Goal: Obtain resource: Download file/media

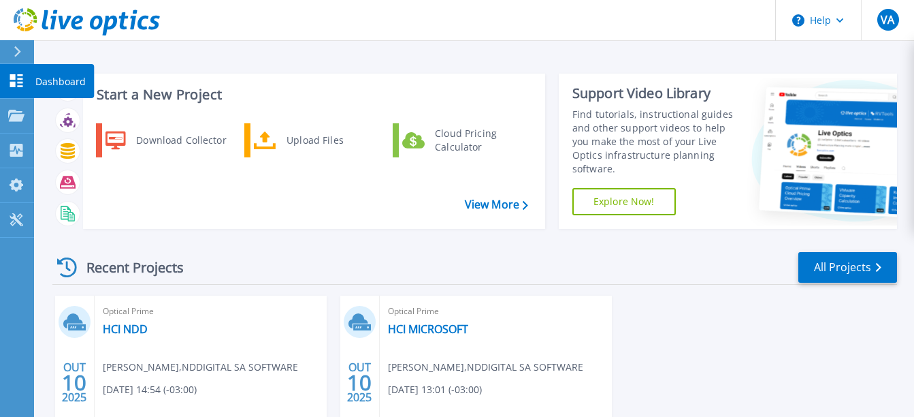
click at [22, 77] on icon at bounding box center [16, 80] width 16 height 13
click at [129, 328] on link "HCI NDD" at bounding box center [125, 329] width 45 height 14
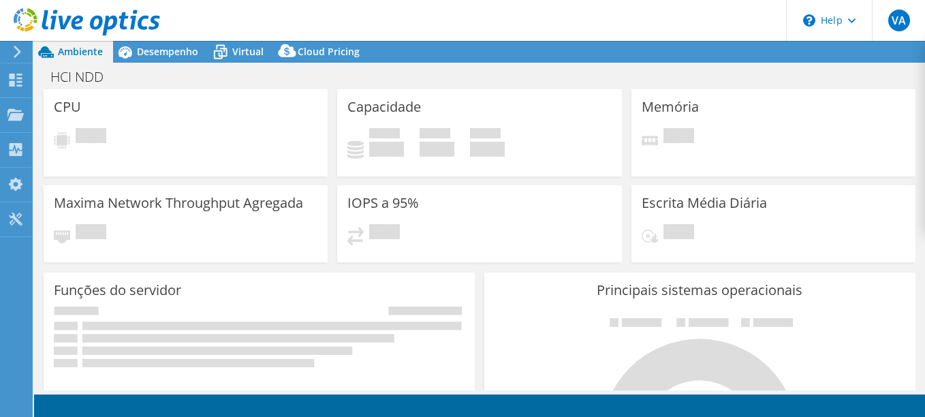
select select "SouthAmerica"
select select "BRL"
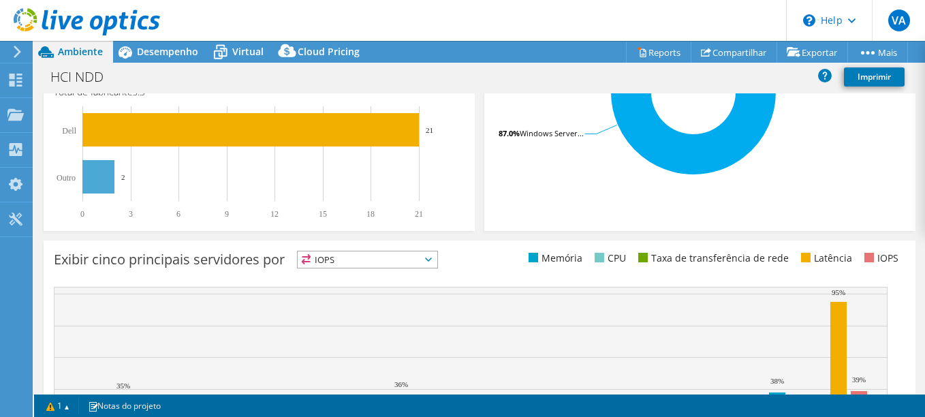
scroll to position [530, 0]
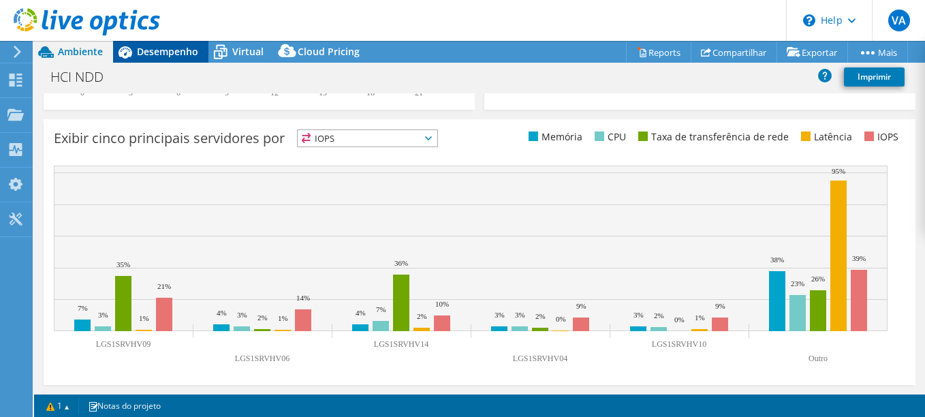
click at [189, 59] on div "Desempenho" at bounding box center [160, 52] width 95 height 22
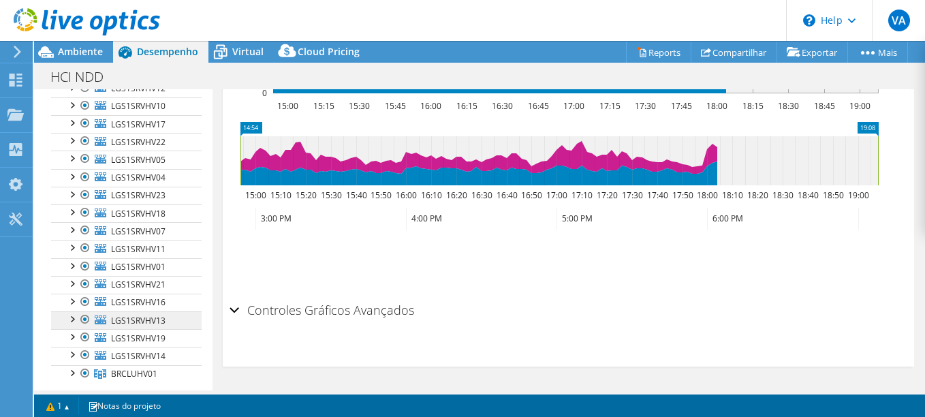
scroll to position [278, 0]
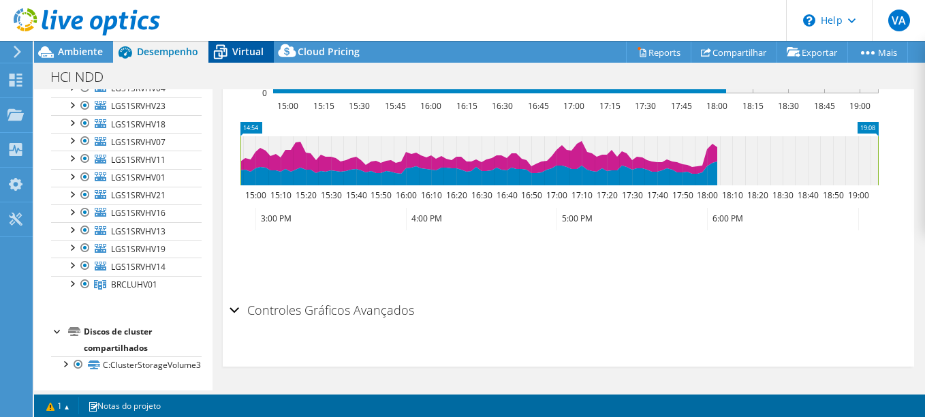
click at [255, 44] on div "Virtual" at bounding box center [240, 52] width 65 height 22
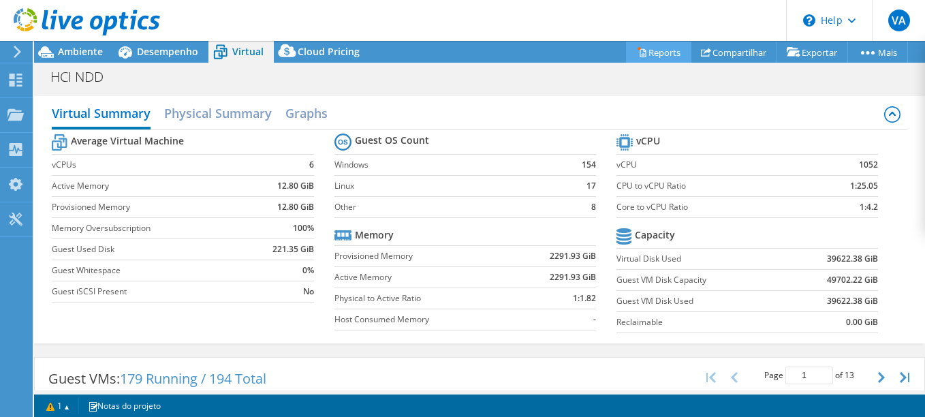
click at [657, 56] on link "Reports" at bounding box center [658, 52] width 65 height 21
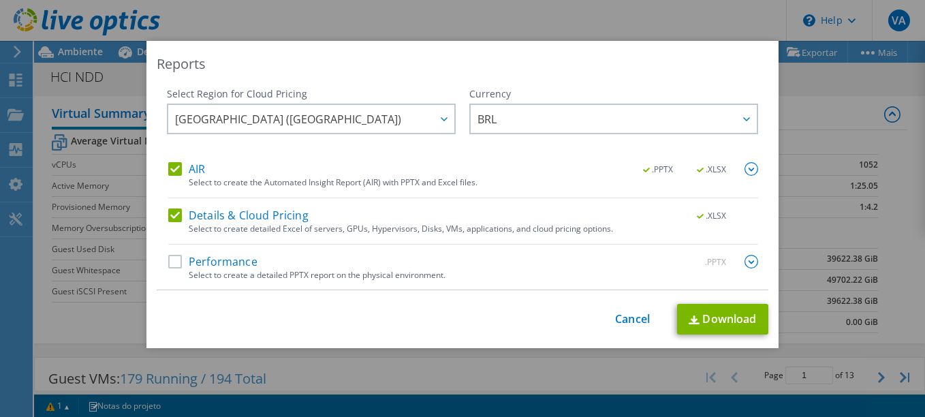
scroll to position [1, 0]
click at [303, 100] on div "Select Region for Cloud Pricing Asia Pacific (Hong Kong) Asia Pacific (Mumbai) …" at bounding box center [311, 123] width 289 height 75
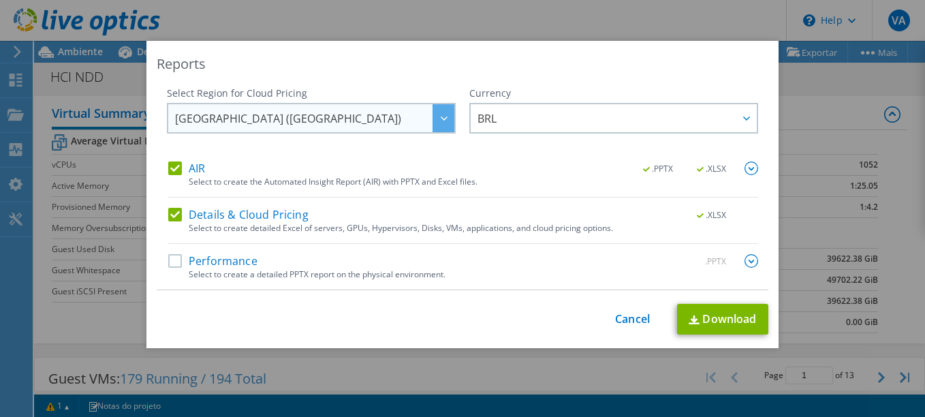
click at [310, 109] on span "South America (Sao Paulo)" at bounding box center [314, 118] width 279 height 28
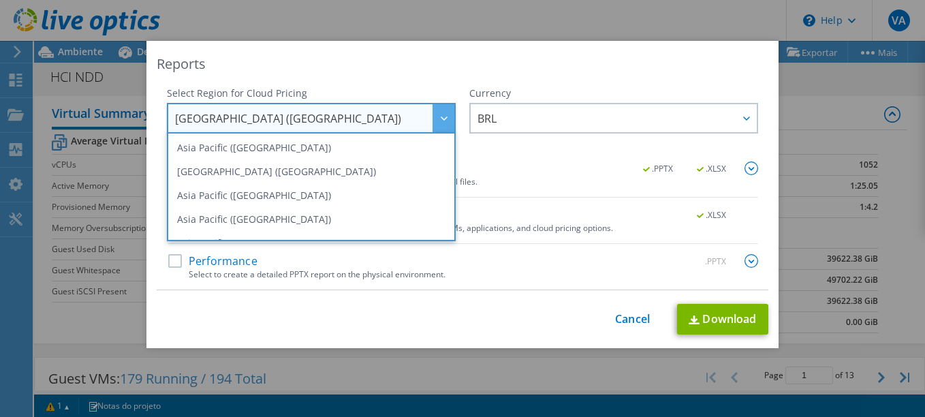
click at [310, 109] on span "South America (Sao Paulo)" at bounding box center [314, 118] width 279 height 28
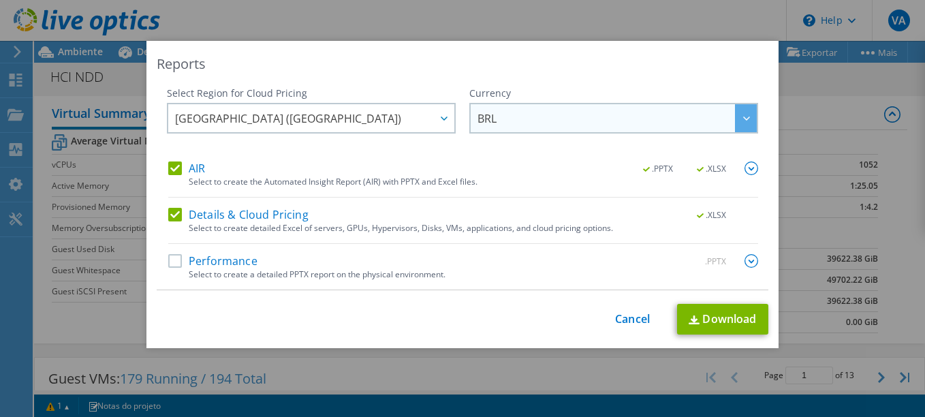
click at [539, 104] on span "BRL" at bounding box center [616, 118] width 279 height 28
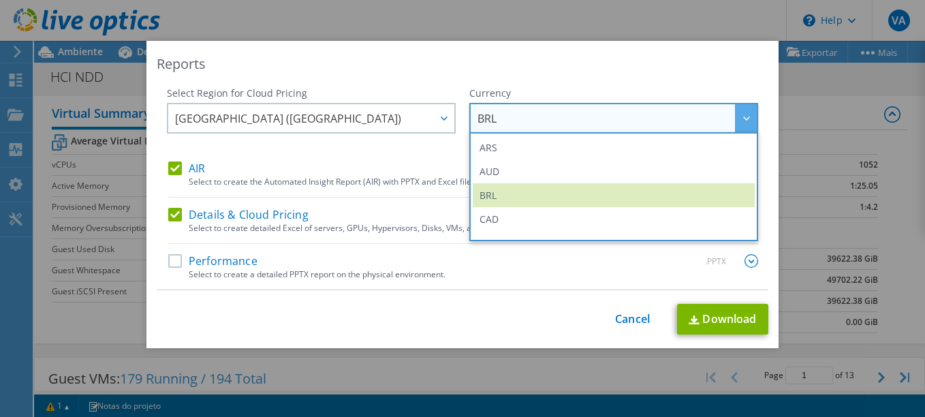
click at [539, 104] on span "BRL" at bounding box center [616, 118] width 279 height 28
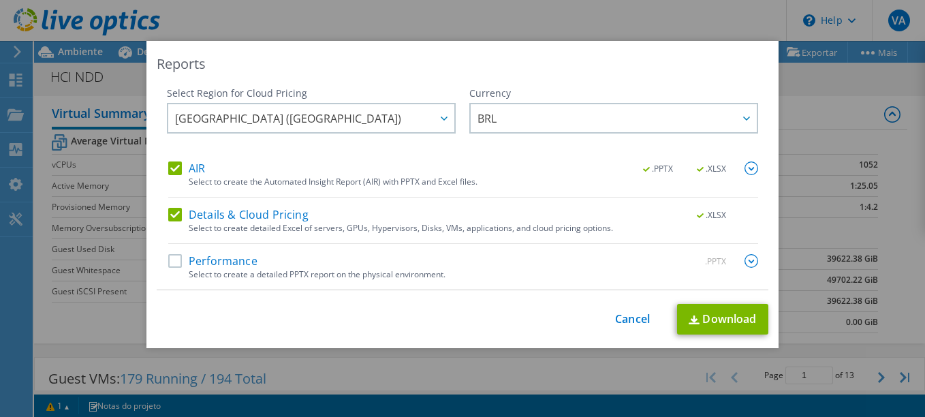
click at [238, 264] on label "Performance" at bounding box center [212, 261] width 89 height 14
click at [0, 0] on input "Performance" at bounding box center [0, 0] width 0 height 0
click at [729, 323] on link "Download" at bounding box center [722, 319] width 91 height 31
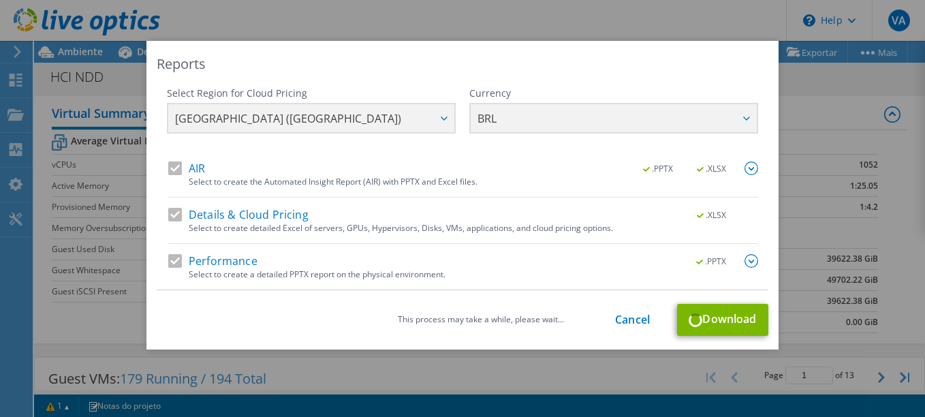
click at [745, 262] on div "Select Region for Cloud Pricing Asia Pacific (Hong Kong) Asia Pacific (Mumbai) …" at bounding box center [462, 188] width 611 height 203
click at [744, 263] on img at bounding box center [751, 261] width 14 height 14
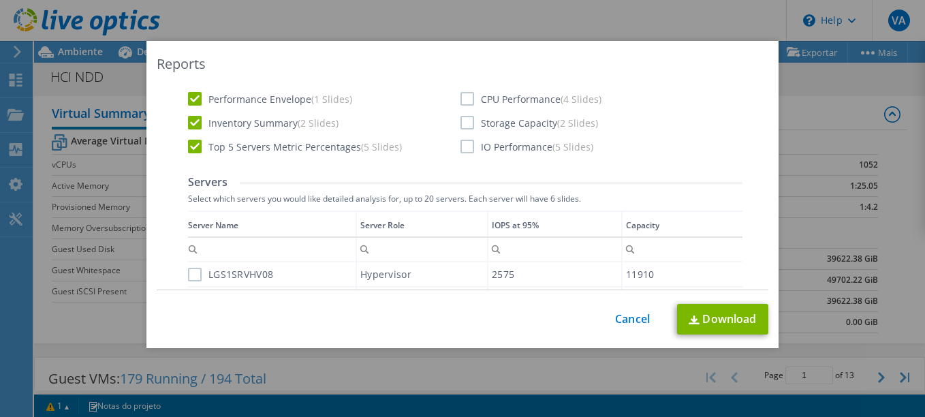
scroll to position [0, 0]
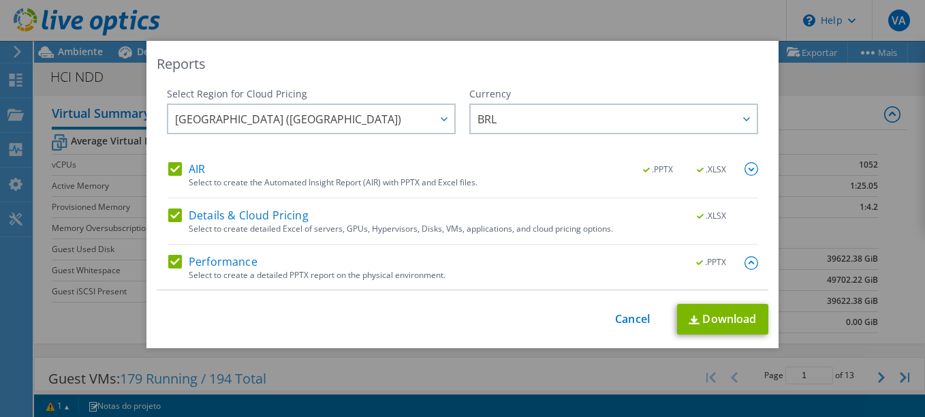
click at [744, 172] on img at bounding box center [751, 169] width 14 height 14
